Goal: Task Accomplishment & Management: Use online tool/utility

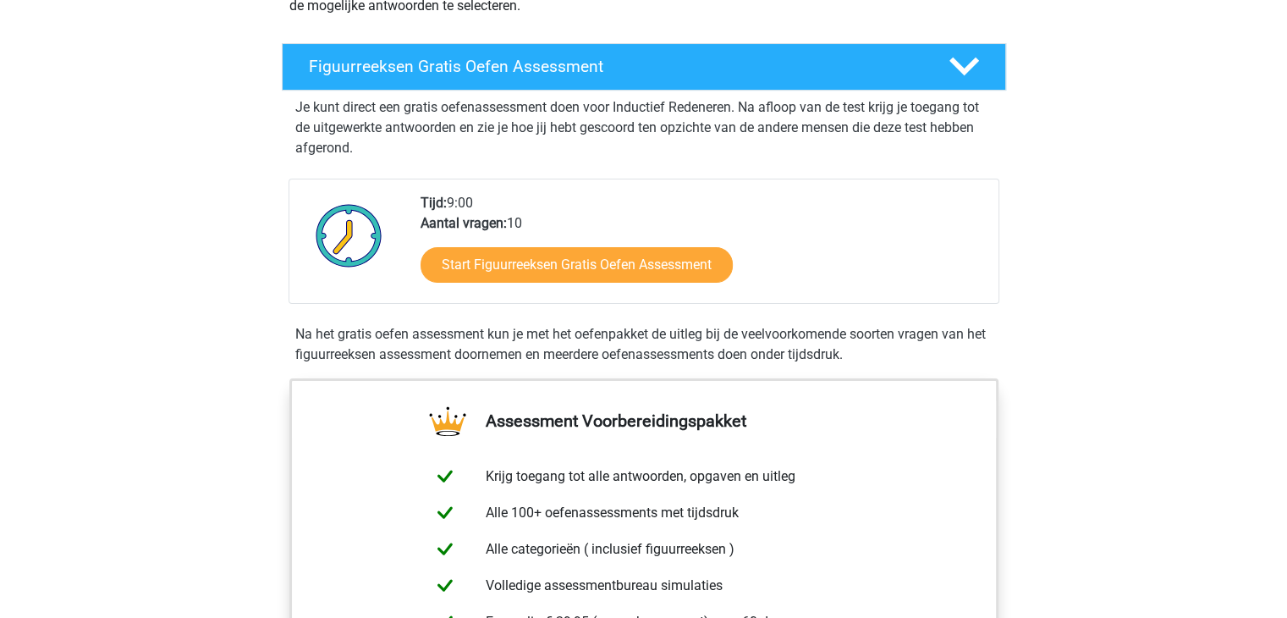
scroll to position [244, 0]
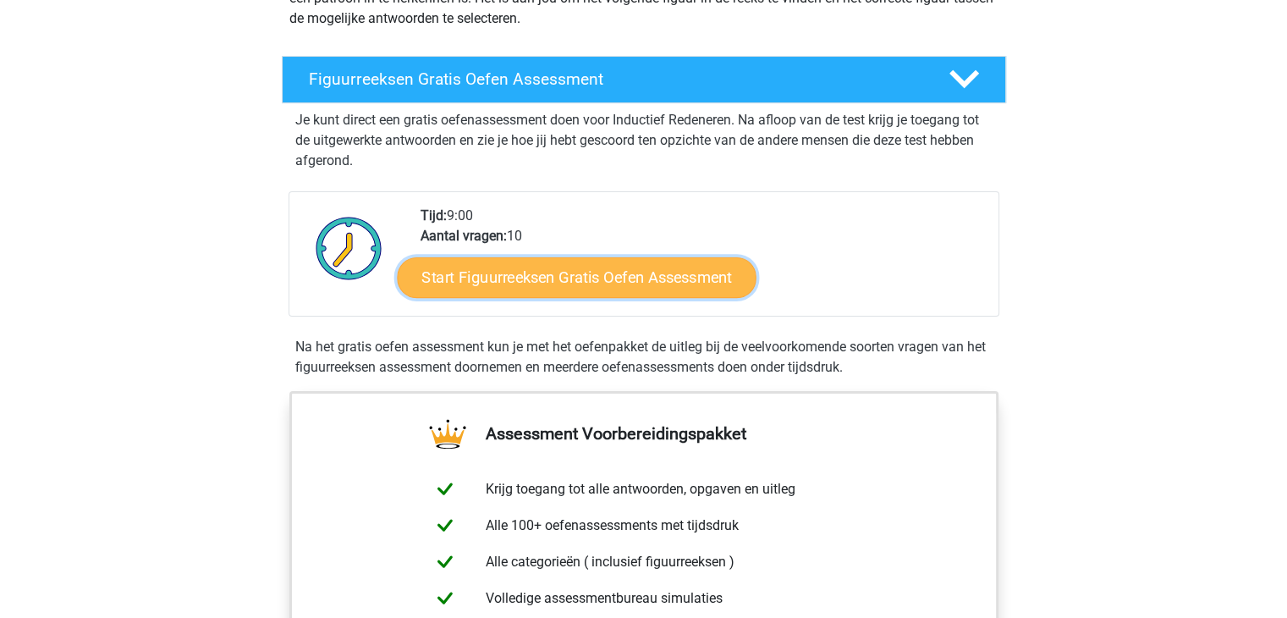
click at [605, 267] on link "Start Figuurreeksen Gratis Oefen Assessment" at bounding box center [576, 276] width 359 height 41
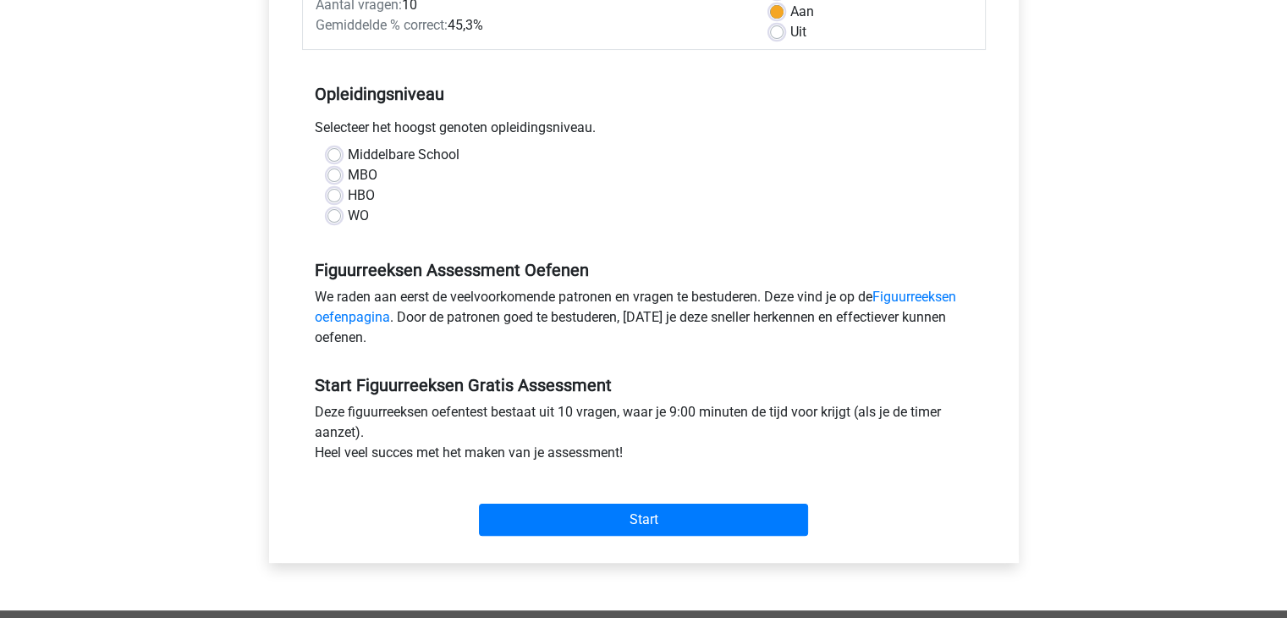
scroll to position [306, 0]
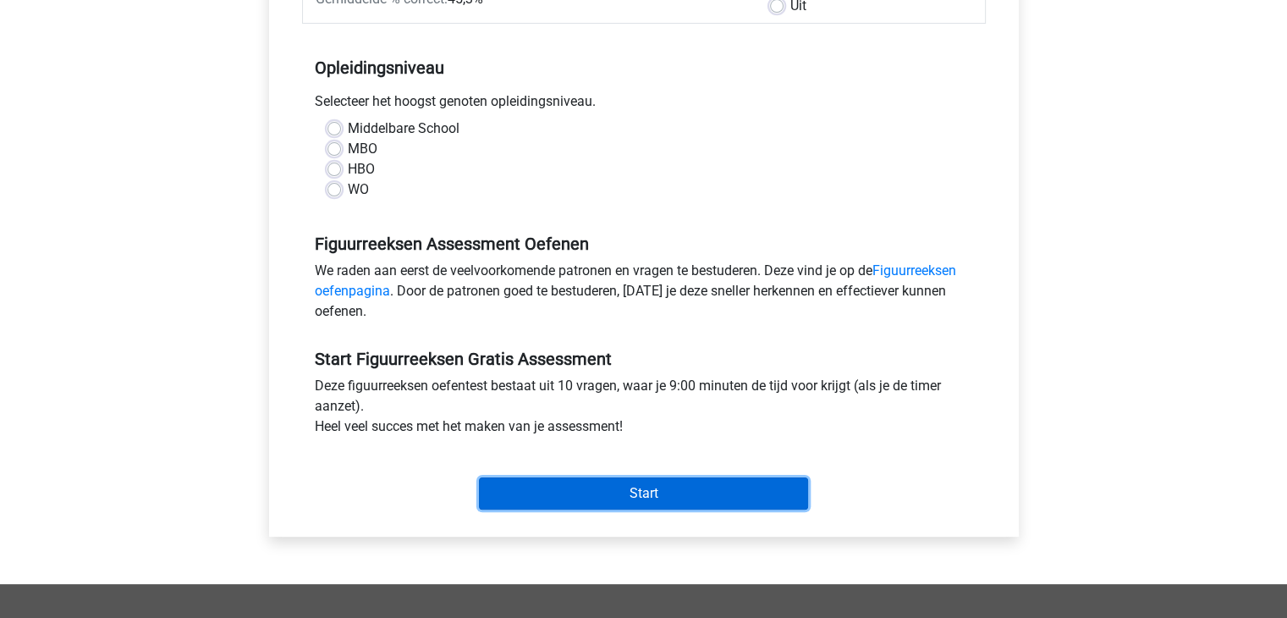
click at [679, 488] on input "Start" at bounding box center [643, 493] width 329 height 32
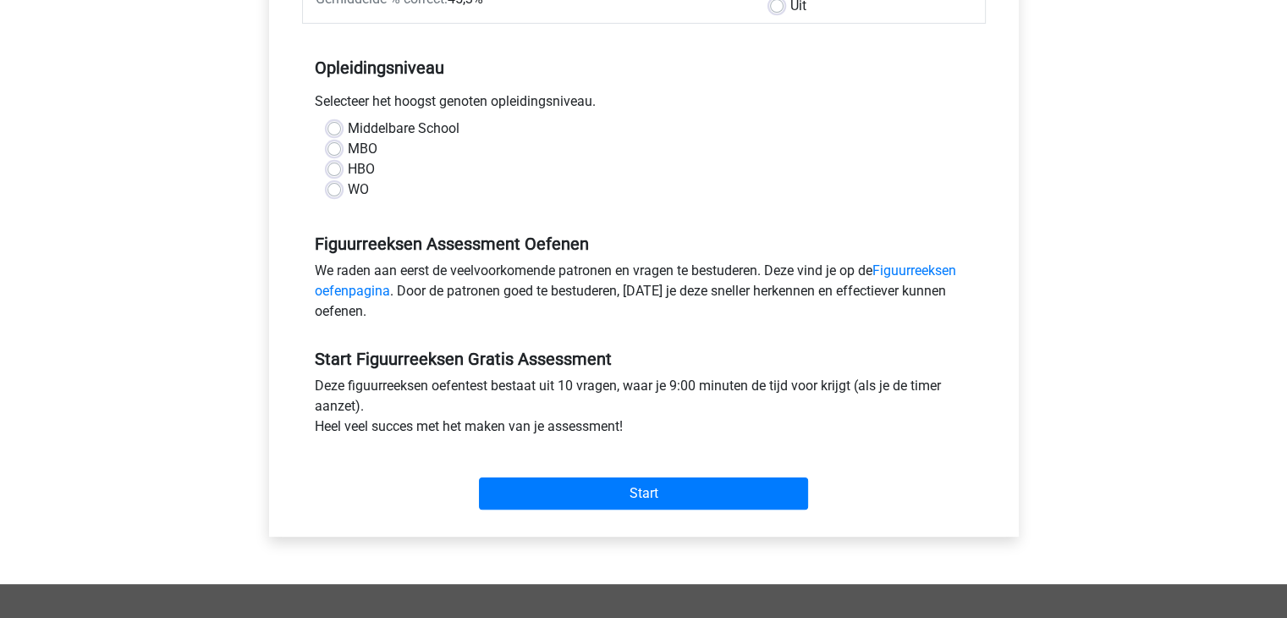
click at [656, 131] on div "Middelbare School" at bounding box center [643, 128] width 633 height 20
click at [360, 170] on label "HBO" at bounding box center [361, 169] width 27 height 20
click at [341, 170] on input "HBO" at bounding box center [334, 167] width 14 height 17
radio input "true"
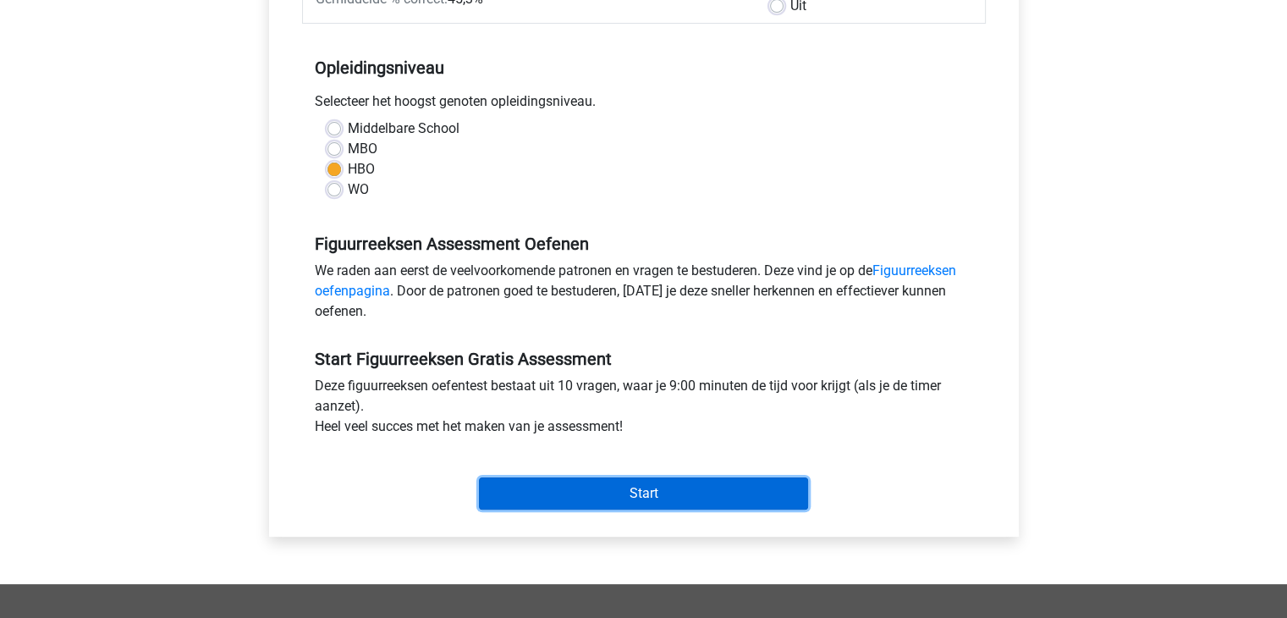
click at [615, 498] on input "Start" at bounding box center [643, 493] width 329 height 32
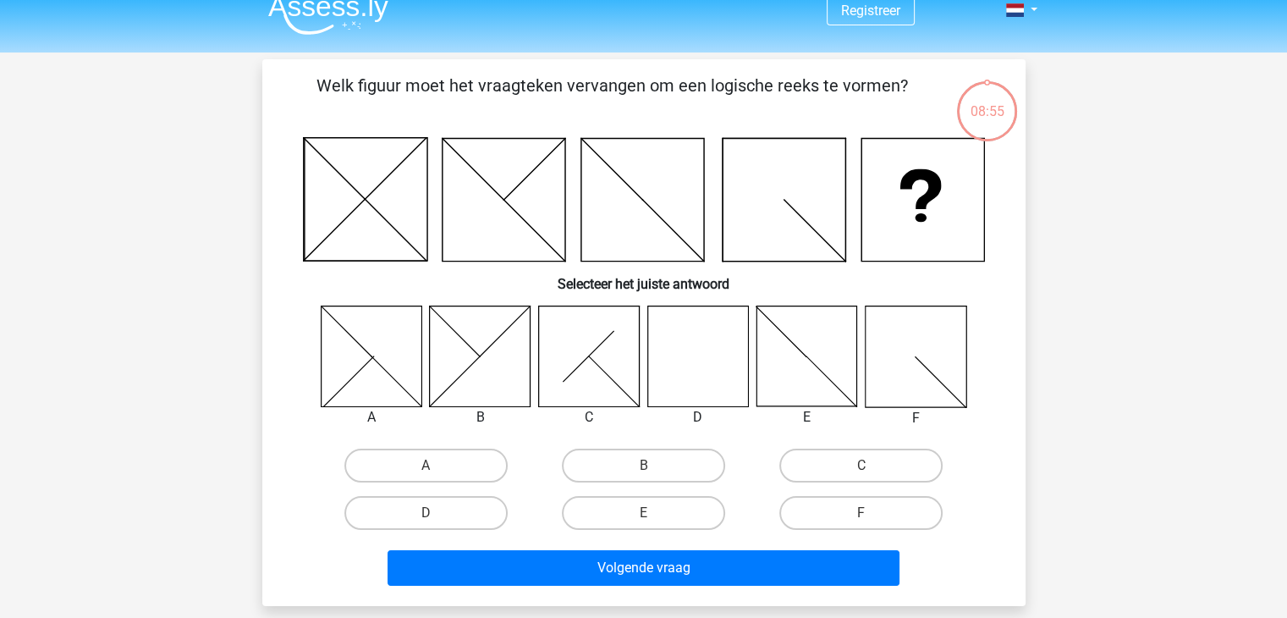
scroll to position [47, 0]
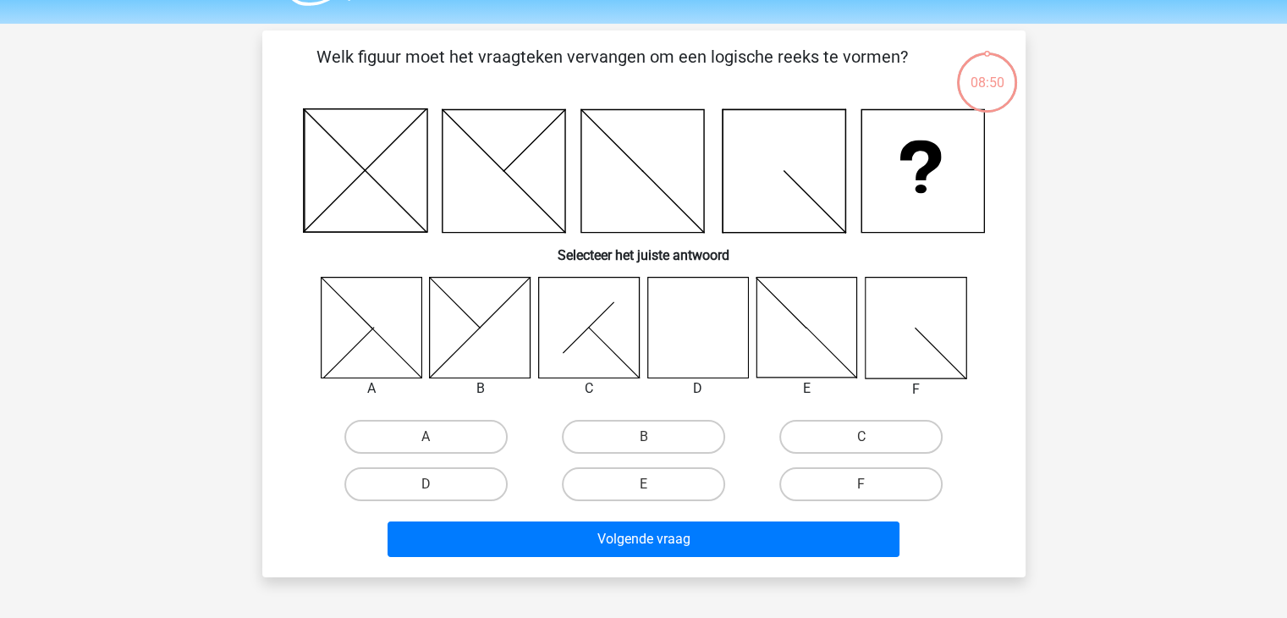
click at [721, 320] on icon at bounding box center [697, 327] width 101 height 101
click at [419, 483] on label "D" at bounding box center [425, 484] width 163 height 34
click at [426, 484] on input "D" at bounding box center [431, 489] width 11 height 11
radio input "true"
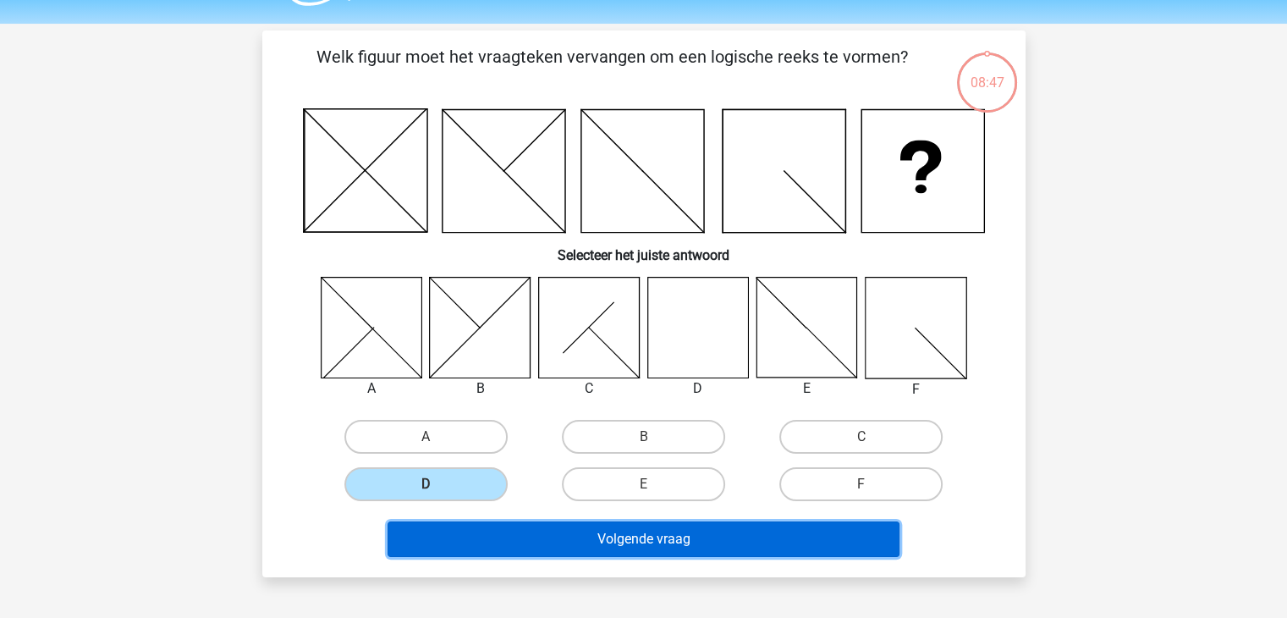
click at [718, 539] on button "Volgende vraag" at bounding box center [643, 539] width 512 height 36
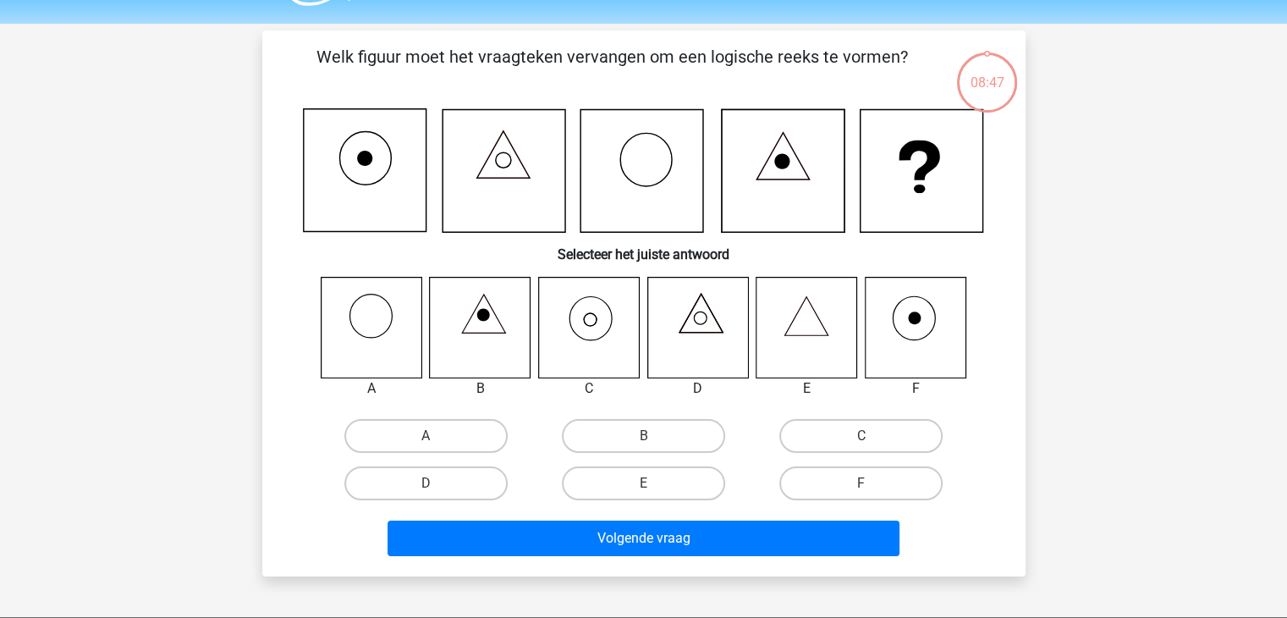
scroll to position [78, 0]
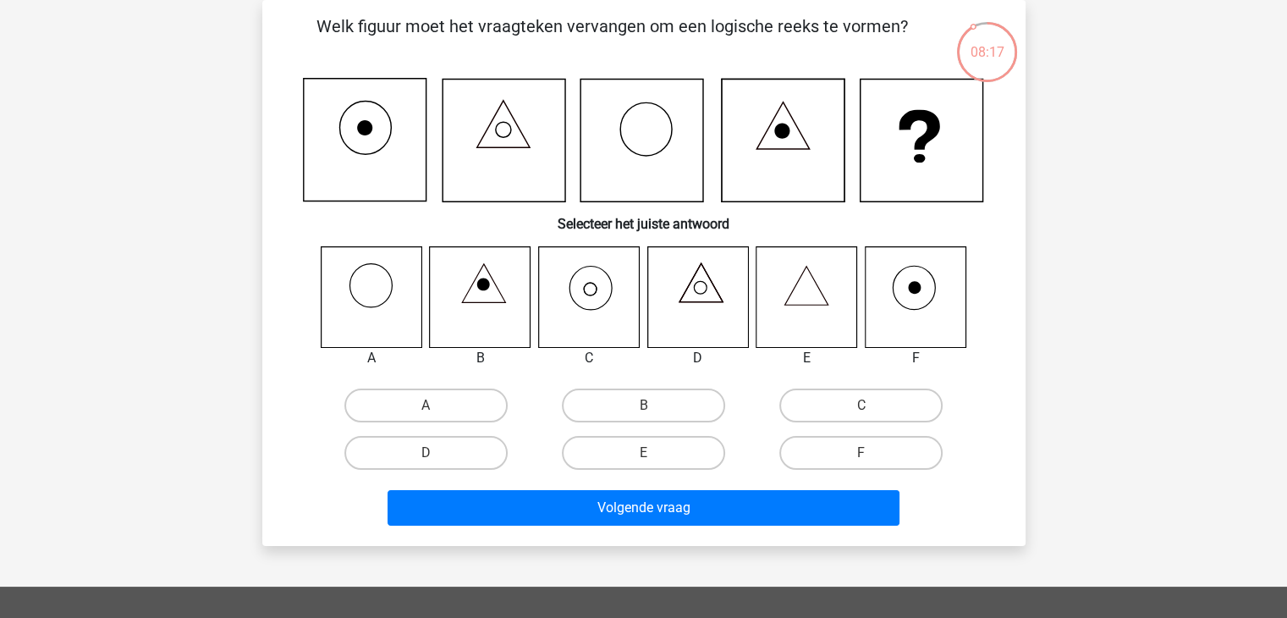
click at [588, 283] on icon at bounding box center [589, 297] width 102 height 102
click at [869, 397] on label "C" at bounding box center [860, 405] width 163 height 34
click at [869, 405] on input "C" at bounding box center [866, 410] width 11 height 11
radio input "true"
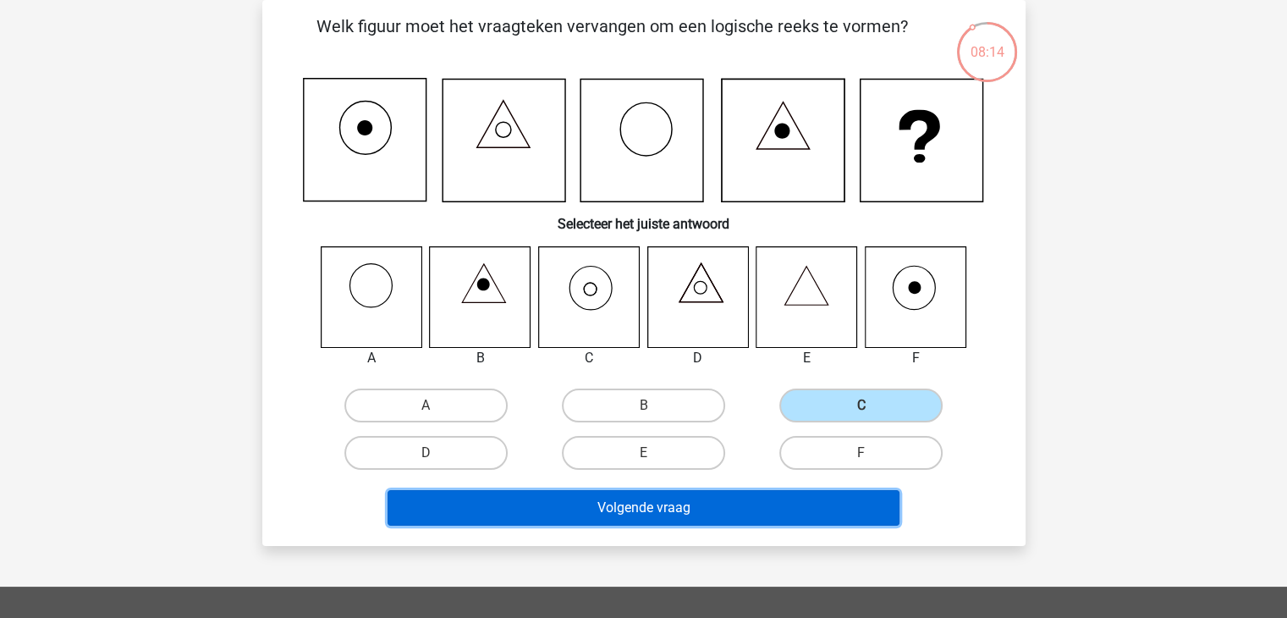
click at [690, 508] on button "Volgende vraag" at bounding box center [643, 508] width 512 height 36
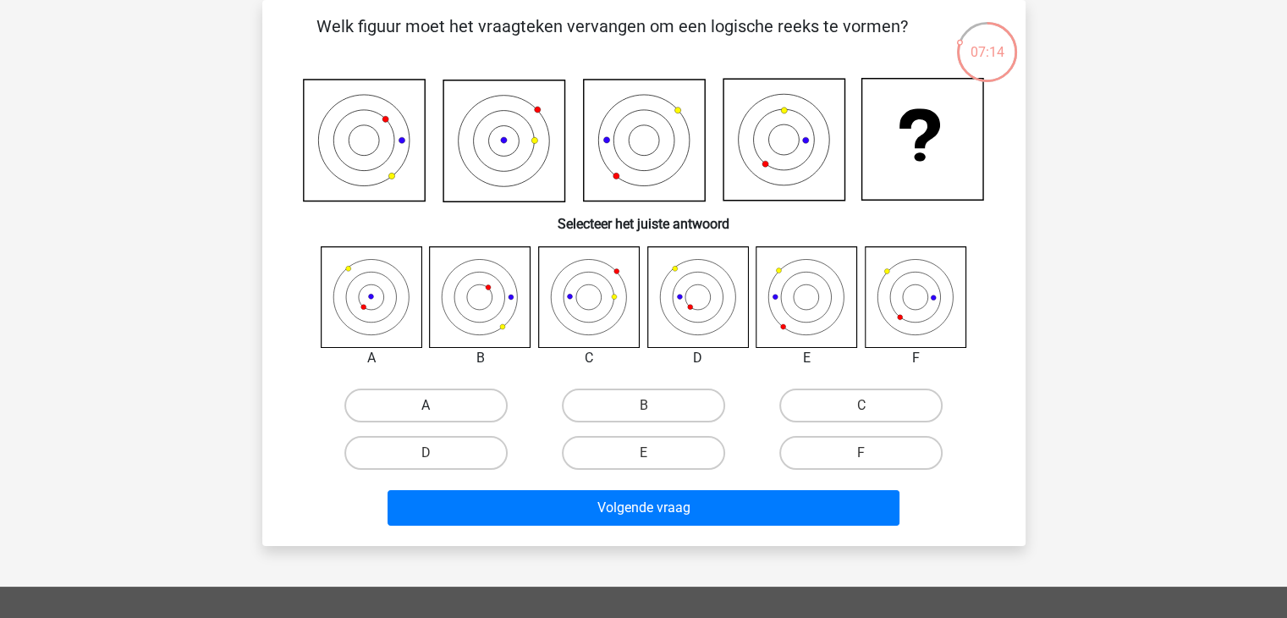
click at [421, 404] on label "A" at bounding box center [425, 405] width 163 height 34
click at [426, 405] on input "A" at bounding box center [431, 410] width 11 height 11
radio input "true"
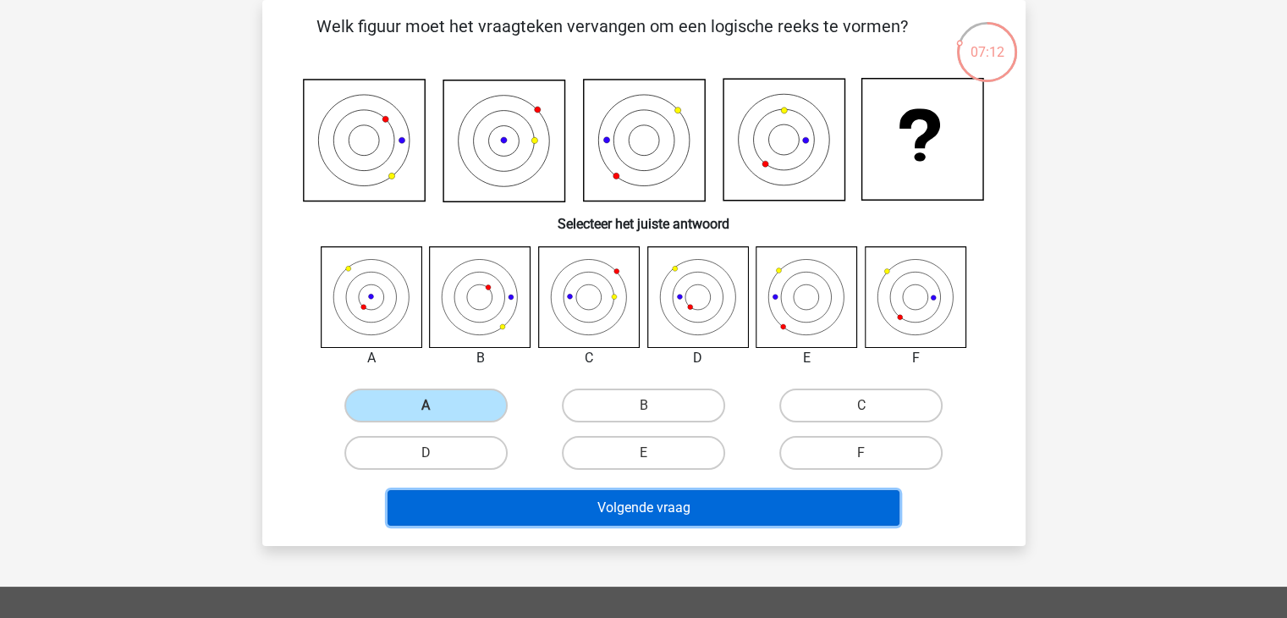
click at [673, 510] on button "Volgende vraag" at bounding box center [643, 508] width 512 height 36
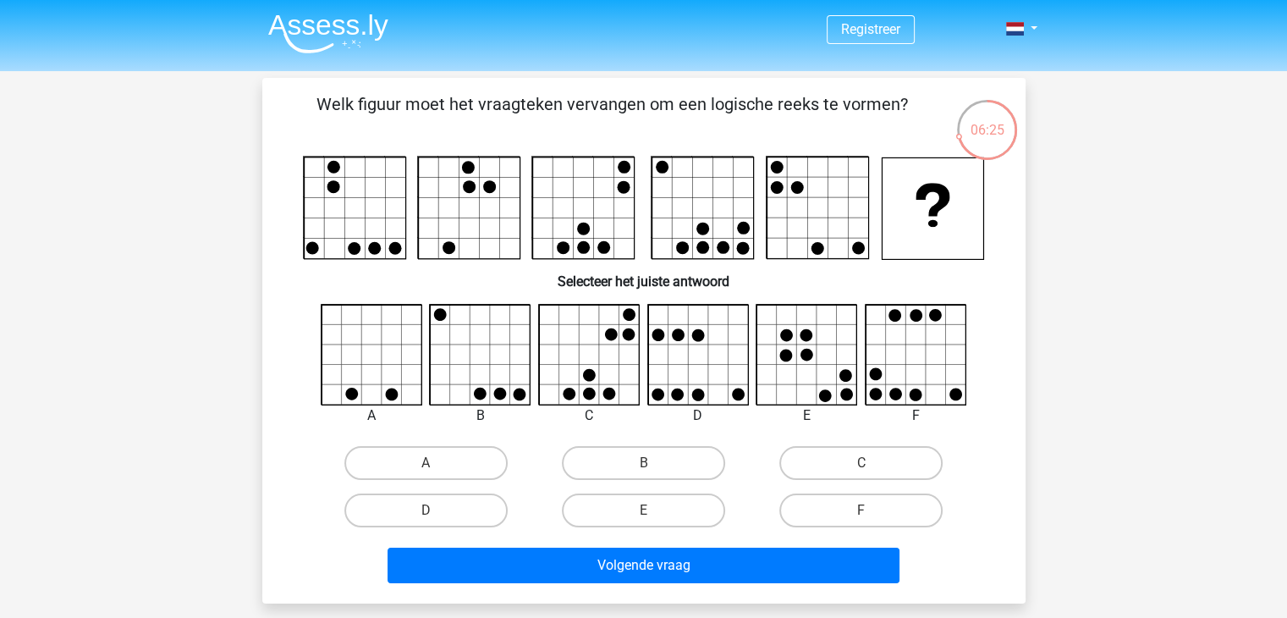
scroll to position [27, 0]
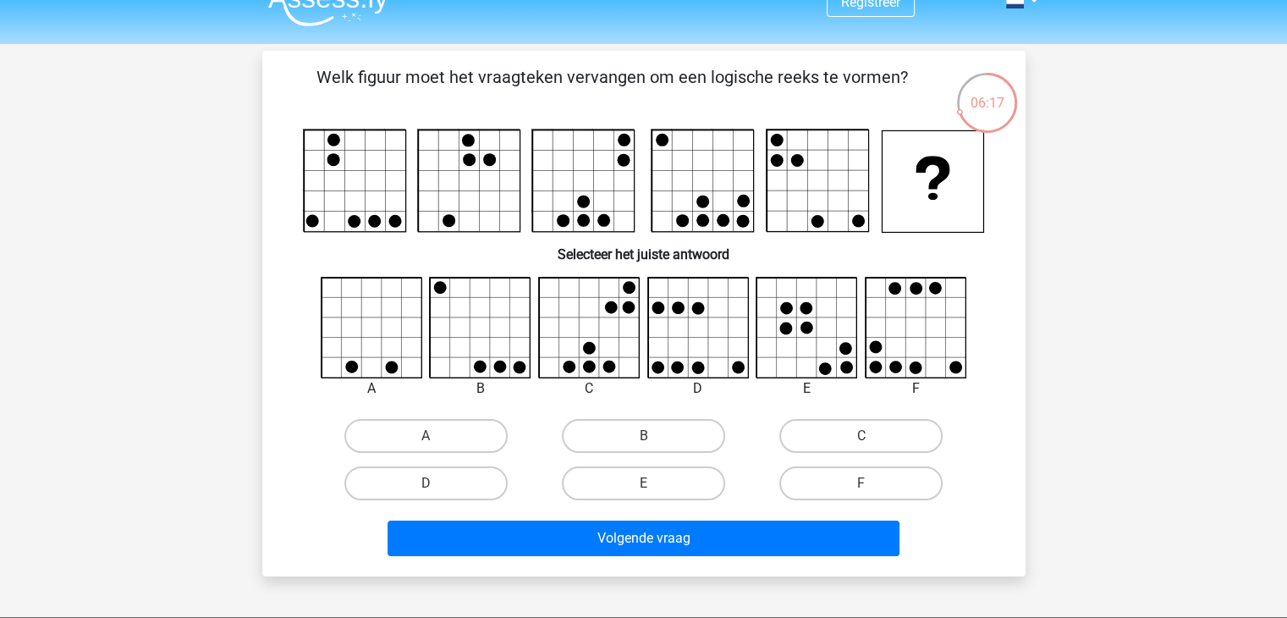
click at [864, 485] on input "F" at bounding box center [866, 488] width 11 height 11
radio input "true"
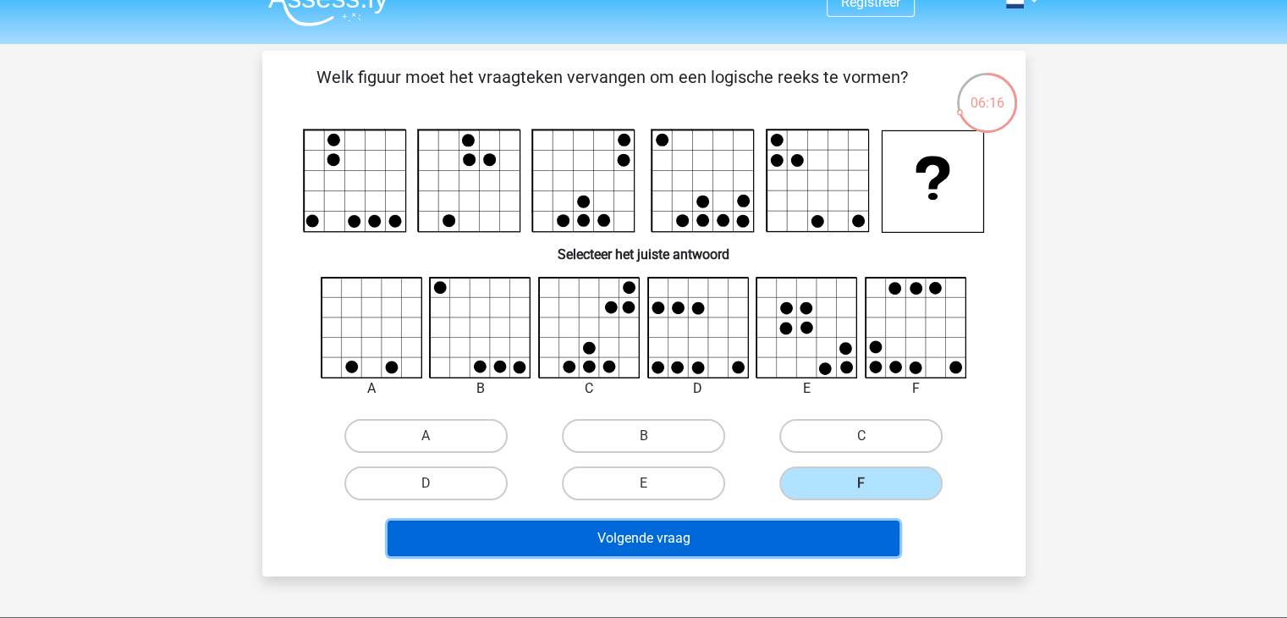
click at [843, 529] on button "Volgende vraag" at bounding box center [643, 538] width 512 height 36
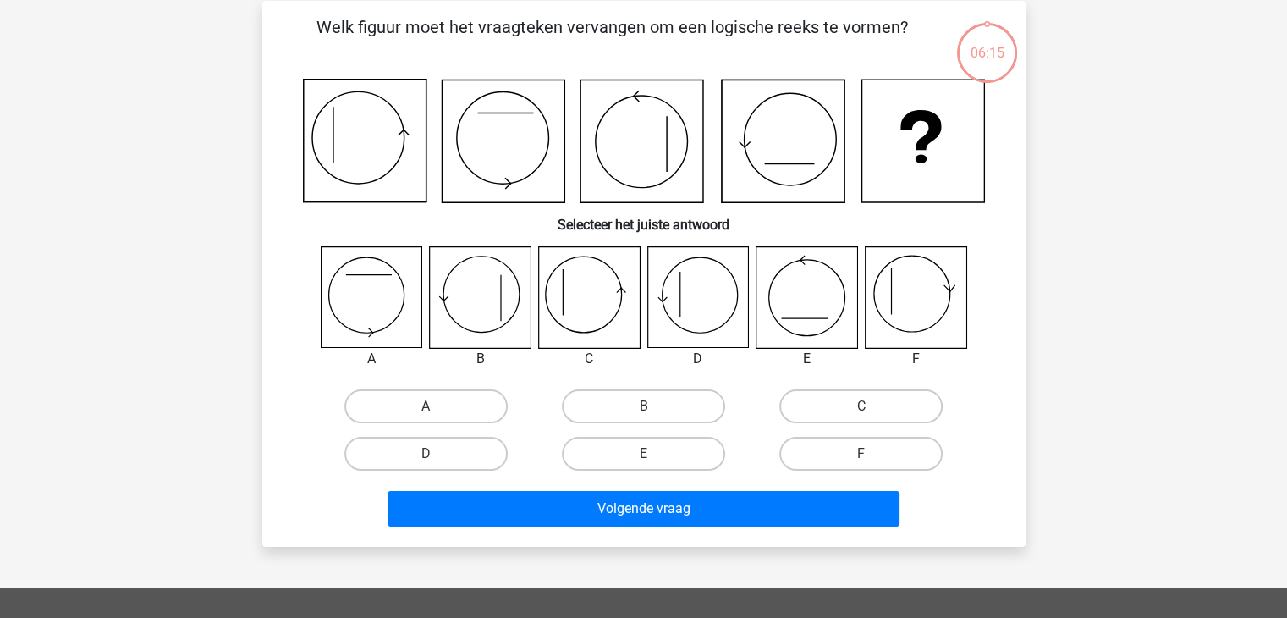
scroll to position [78, 0]
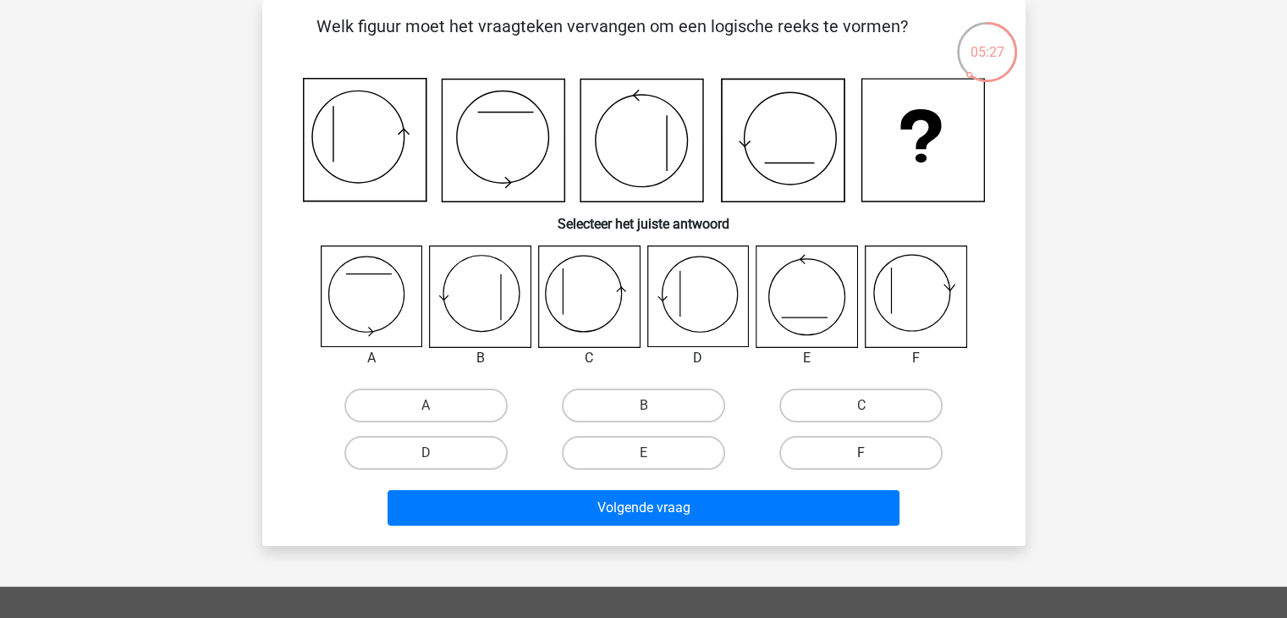
click at [857, 455] on label "F" at bounding box center [860, 453] width 163 height 34
click at [861, 455] on input "F" at bounding box center [866, 458] width 11 height 11
radio input "true"
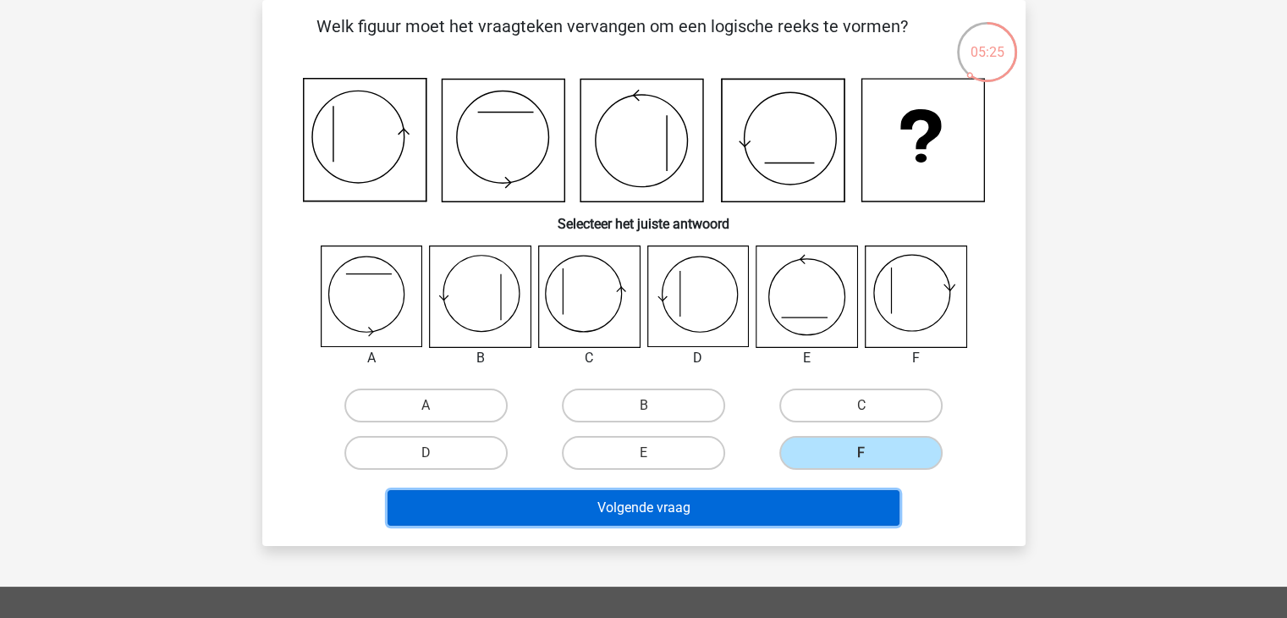
click at [648, 508] on button "Volgende vraag" at bounding box center [643, 508] width 512 height 36
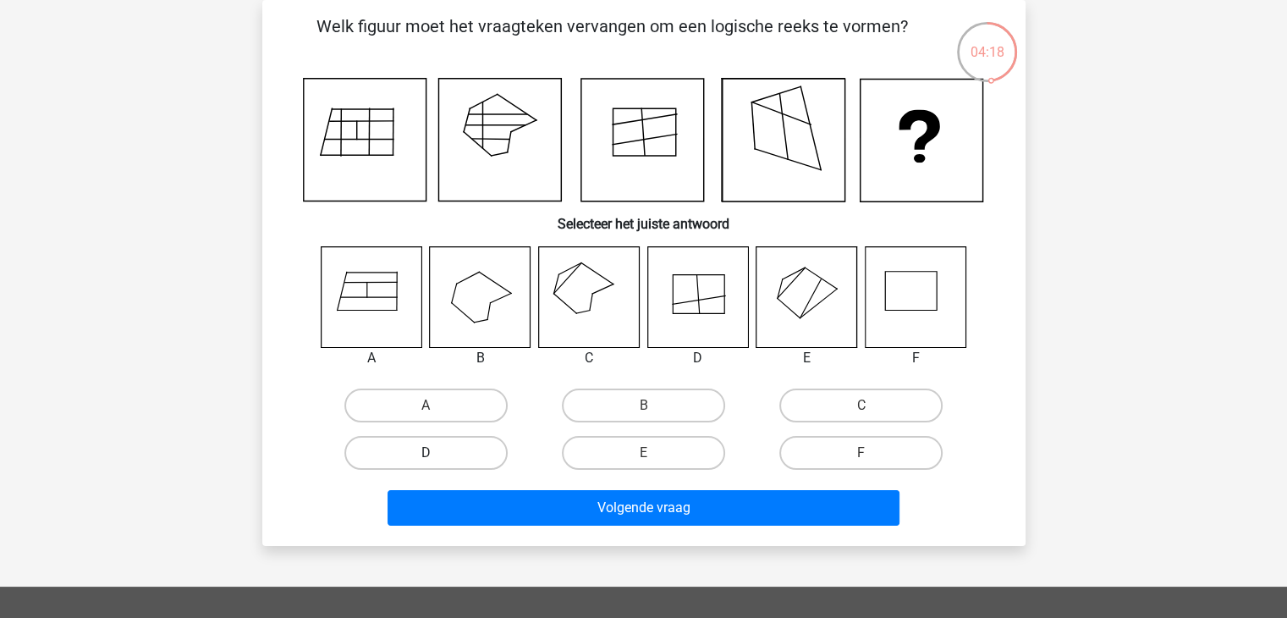
click at [430, 448] on label "D" at bounding box center [425, 453] width 163 height 34
click at [430, 453] on input "D" at bounding box center [431, 458] width 11 height 11
radio input "true"
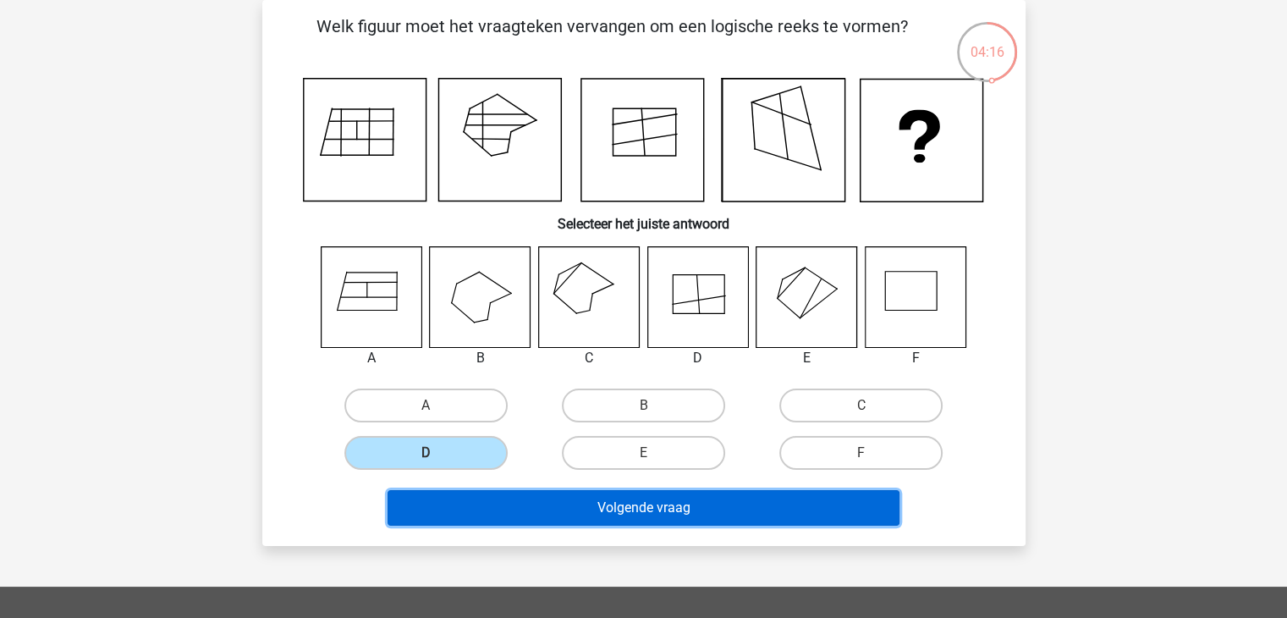
click at [617, 502] on button "Volgende vraag" at bounding box center [643, 508] width 512 height 36
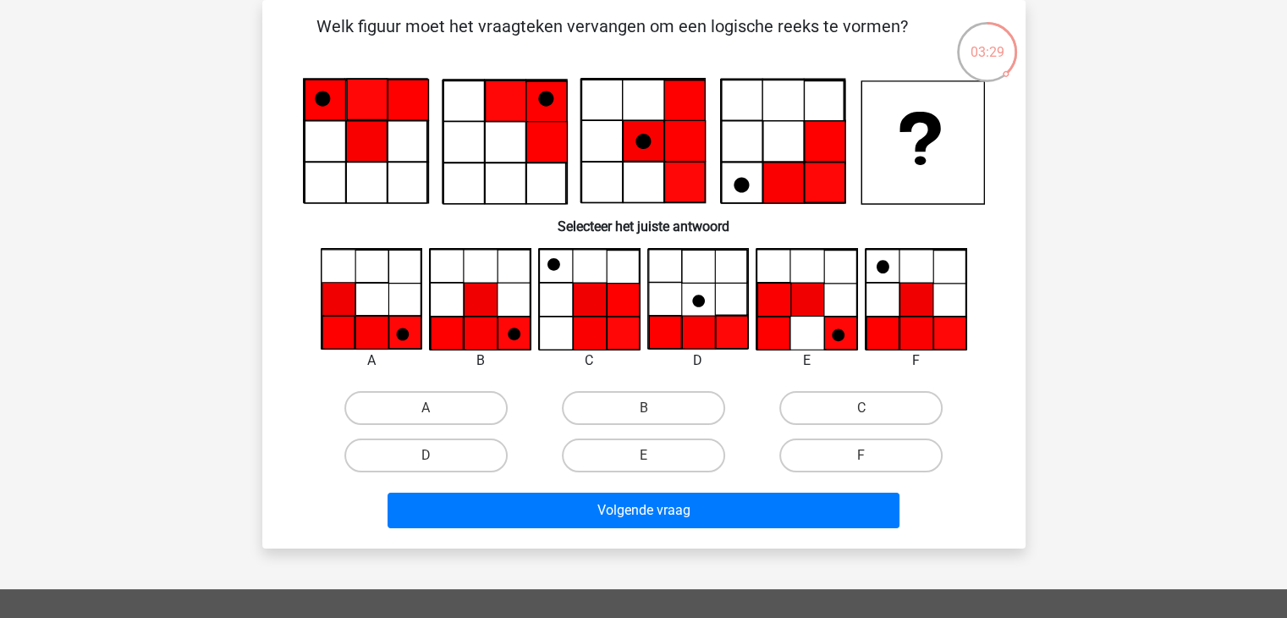
click at [653, 456] on input "E" at bounding box center [648, 460] width 11 height 11
radio input "true"
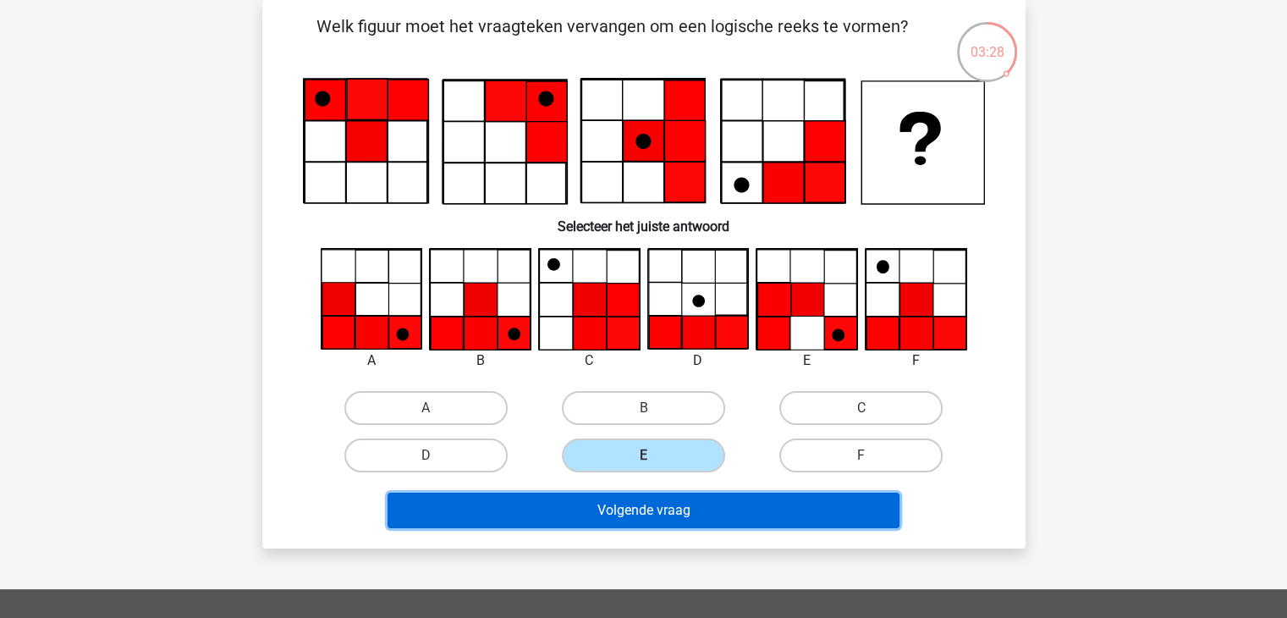
click at [640, 519] on button "Volgende vraag" at bounding box center [643, 510] width 512 height 36
